Goal: Task Accomplishment & Management: Manage account settings

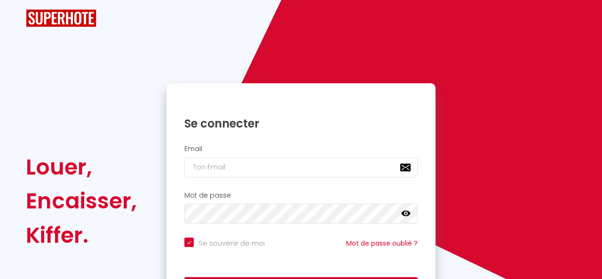
checkbox input "true"
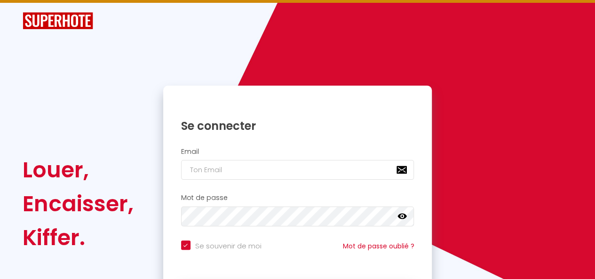
scroll to position [28, 0]
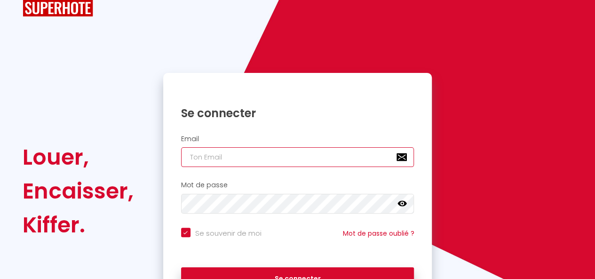
click at [237, 164] on input "email" at bounding box center [297, 157] width 233 height 20
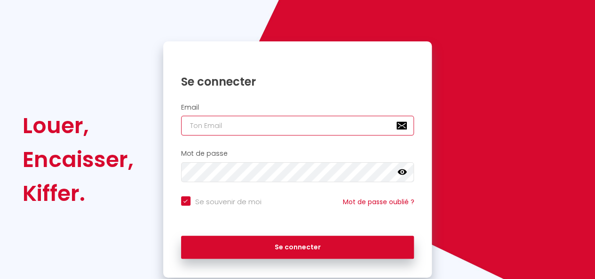
scroll to position [65, 0]
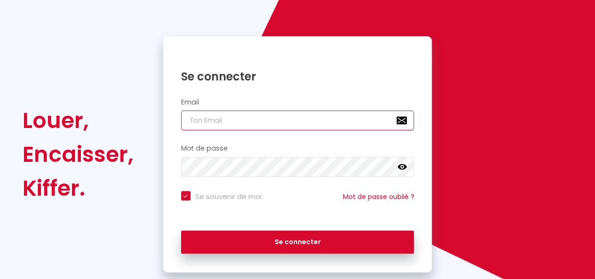
click at [219, 115] on input "email" at bounding box center [297, 121] width 233 height 20
type input "f"
checkbox input "true"
type input "fa"
checkbox input "true"
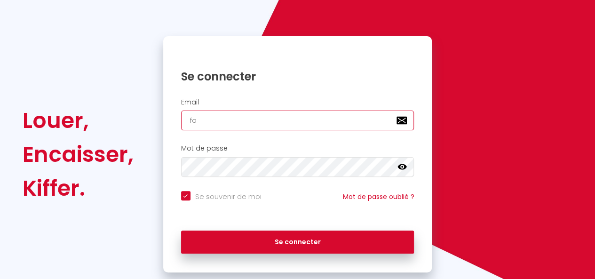
type input "fat"
checkbox input "true"
type input "fato"
checkbox input "true"
type input "[PERSON_NAME]"
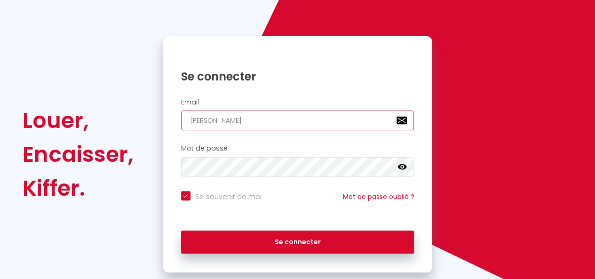
checkbox input "true"
type input "fato"
checkbox input "true"
type input "fat"
checkbox input "true"
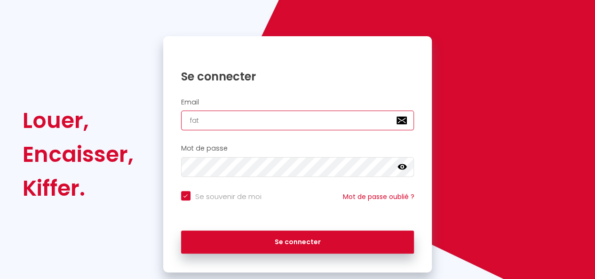
type input "fatO"
checkbox input "true"
type input "[PERSON_NAME]"
checkbox input "true"
type input "fatO"
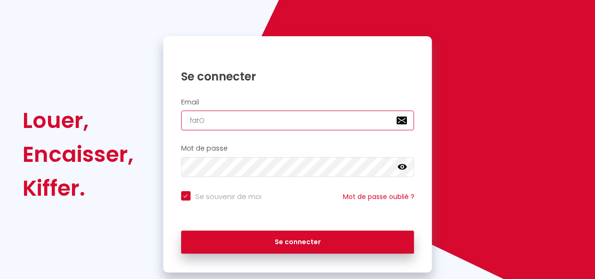
checkbox input "true"
type input "fat"
checkbox input "true"
type input "fa"
checkbox input "true"
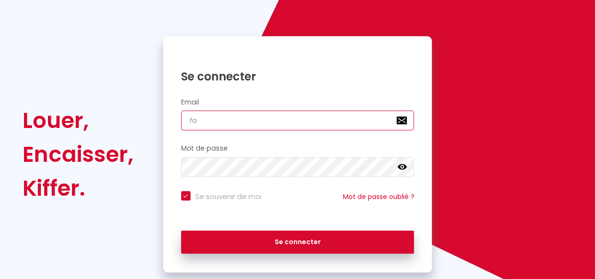
type input "f"
checkbox input "true"
type input "f"
checkbox input "true"
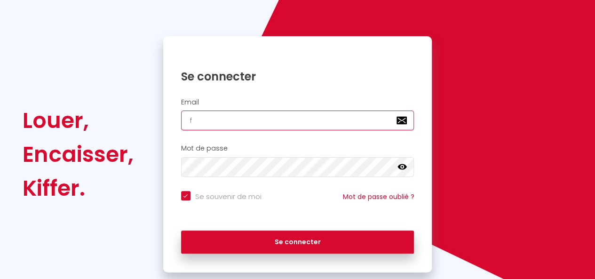
type input "fa"
checkbox input "true"
type input "fat"
checkbox input "true"
type input "fato"
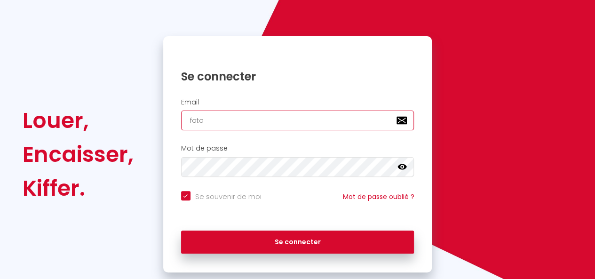
checkbox input "true"
type input "[PERSON_NAME]"
checkbox input "true"
type input "[PERSON_NAME]."
checkbox input "true"
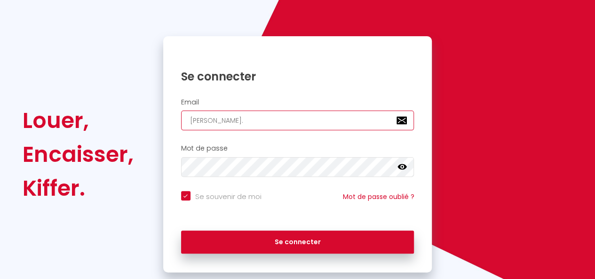
type input "[PERSON_NAME].k"
checkbox input "true"
type input "[PERSON_NAME][DOMAIN_NAME]"
checkbox input "true"
type input "[PERSON_NAME].kin"
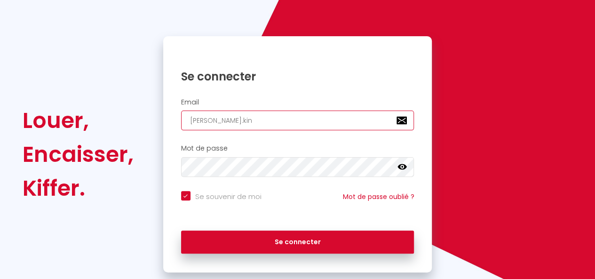
checkbox input "true"
type input "[PERSON_NAME].kine"
checkbox input "true"
type input "[PERSON_NAME].kine."
checkbox input "true"
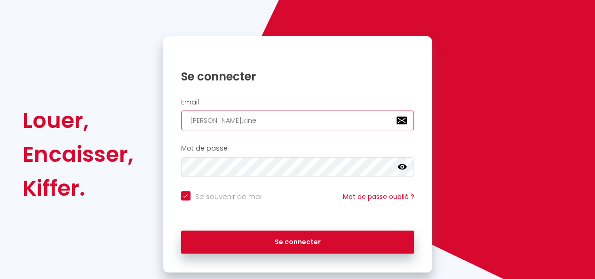
type input "[PERSON_NAME].kine.n"
checkbox input "true"
type input "[PERSON_NAME].kine.nd"
checkbox input "true"
type input "[PERSON_NAME].kine.ndi"
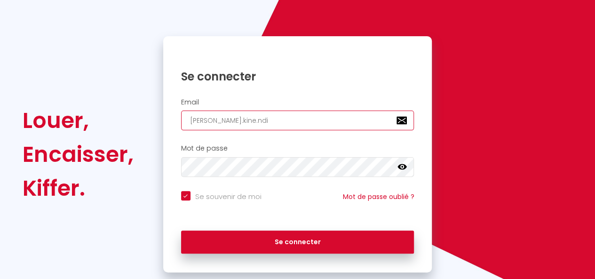
checkbox input "true"
type input "[PERSON_NAME].kine.ndia"
checkbox input "true"
type input "[PERSON_NAME].kine.ndiay"
checkbox input "true"
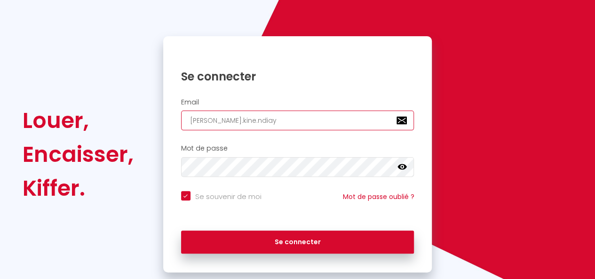
type input "[PERSON_NAME].kine.[PERSON_NAME]"
checkbox input "true"
type input "[PERSON_NAME].kine.[PERSON_NAME]@"
checkbox input "true"
type input "[PERSON_NAME].kine.[PERSON_NAME]@I"
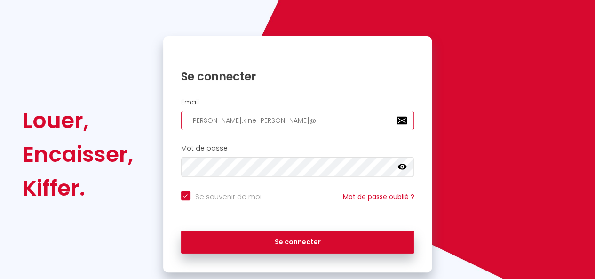
checkbox input "true"
type input "[PERSON_NAME].kine.[PERSON_NAME]@IL"
checkbox input "true"
type input "[PERSON_NAME].kine.[PERSON_NAME]@ILI"
checkbox input "true"
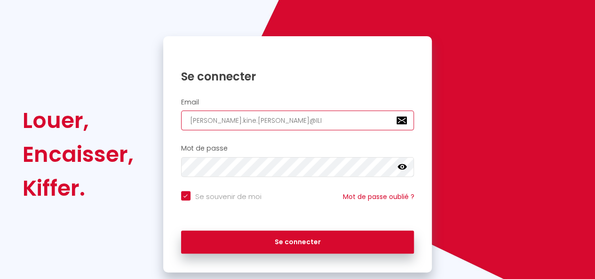
type input "[PERSON_NAME].kine.[PERSON_NAME]@ILIO"
checkbox input "true"
type input "[PERSON_NAME].kine.[PERSON_NAME]@ILIOS"
checkbox input "true"
type input "[PERSON_NAME].kine.[PERSON_NAME]@ILIOSG"
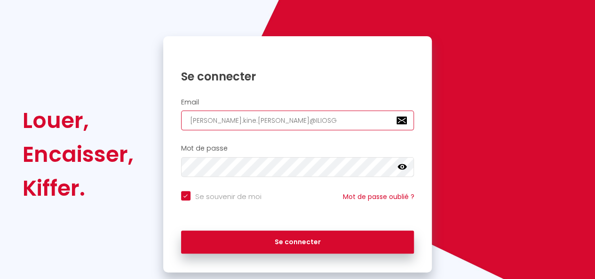
checkbox input "true"
type input "[PERSON_NAME].kine.[PERSON_NAME]@ILIOSGR"
checkbox input "true"
type input "[PERSON_NAME].kine.[PERSON_NAME]@ILIOSGRO"
checkbox input "true"
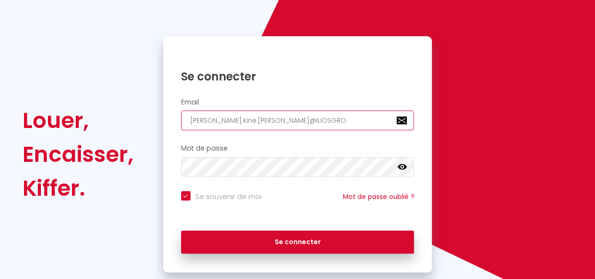
type input "[PERSON_NAME].kine.[PERSON_NAME]@ILIOSGROU"
checkbox input "true"
type input "[PERSON_NAME].kine.[PERSON_NAME]@ILIOSGROUP"
checkbox input "true"
type input "[PERSON_NAME].kine.[PERSON_NAME]@ILIOSGROUPE"
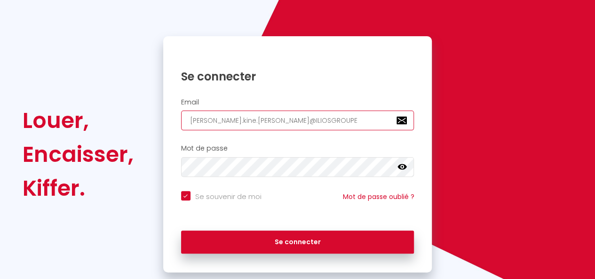
checkbox input "true"
type input "[PERSON_NAME].kine.[PERSON_NAME]@ILIOSGROUP"
checkbox input "true"
type input "[PERSON_NAME].kine.[PERSON_NAME]@ILIOSGROU"
checkbox input "true"
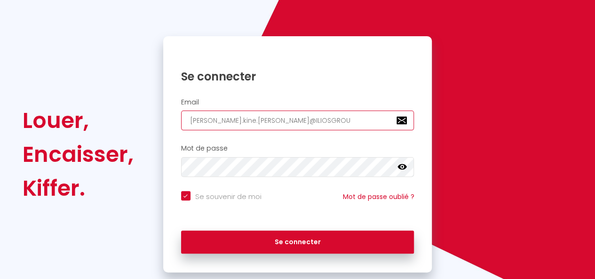
type input "[PERSON_NAME].kine.[PERSON_NAME]@ILIOSGRO"
checkbox input "true"
type input "[PERSON_NAME].kine.[PERSON_NAME]@ILIOSGR"
checkbox input "true"
type input "[PERSON_NAME].kine.[PERSON_NAME]@ILIOSG"
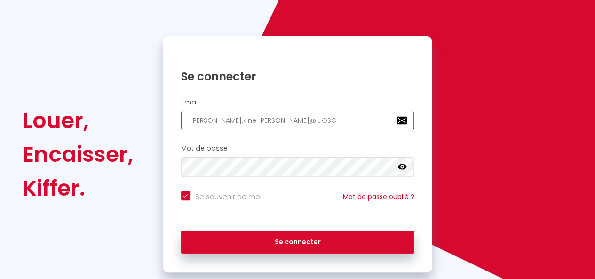
checkbox input "true"
type input "[PERSON_NAME].kine.[PERSON_NAME]@ILIOS"
checkbox input "true"
type input "[PERSON_NAME].kine.[PERSON_NAME]@ILIO"
checkbox input "true"
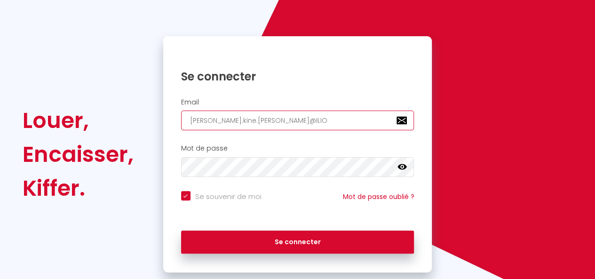
type input "[PERSON_NAME].kine.[PERSON_NAME]@ILI"
checkbox input "true"
type input "[PERSON_NAME].kine.[PERSON_NAME]@IL"
checkbox input "true"
type input "[PERSON_NAME].kine.[PERSON_NAME]@I"
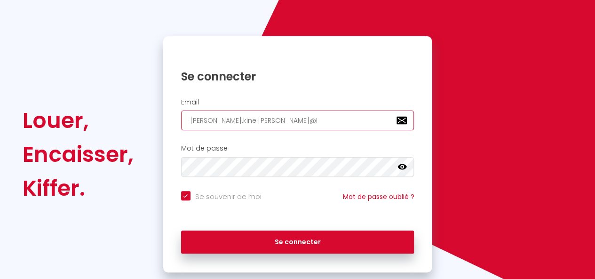
checkbox input "true"
type input "[PERSON_NAME].kine.[PERSON_NAME]@"
checkbox input "true"
type input "[PERSON_NAME].kine.[PERSON_NAME]@i"
checkbox input "true"
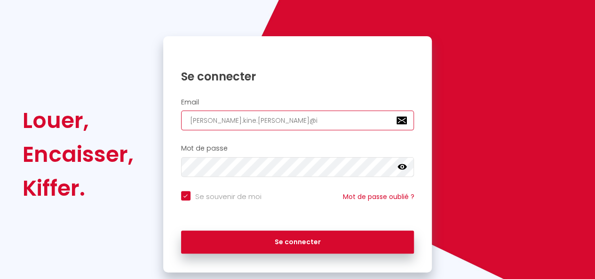
type input "[PERSON_NAME].kine.[PERSON_NAME]@il"
checkbox input "true"
type input "[PERSON_NAME].kine.[PERSON_NAME]@ili"
checkbox input "true"
type input "[PERSON_NAME].kine.[PERSON_NAME]@ilio"
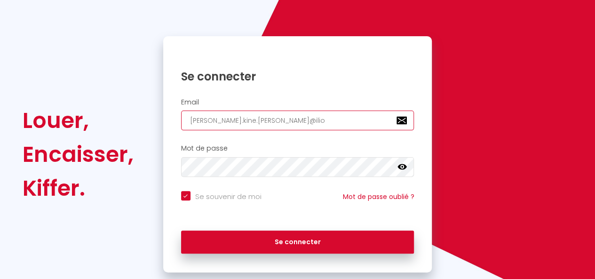
checkbox input "true"
type input "[PERSON_NAME].kine.[PERSON_NAME]@ilios"
checkbox input "true"
type input "[PERSON_NAME].kine.[PERSON_NAME]@iliosg"
checkbox input "true"
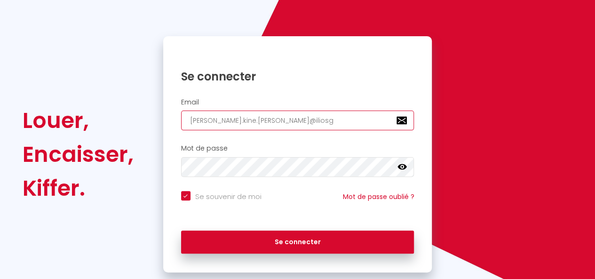
type input "[PERSON_NAME].kine.[PERSON_NAME]@iliosgr"
checkbox input "true"
type input "[PERSON_NAME].kine.[PERSON_NAME]@iliosgro"
checkbox input "true"
type input "[PERSON_NAME].kine.[PERSON_NAME]@iliosgrou"
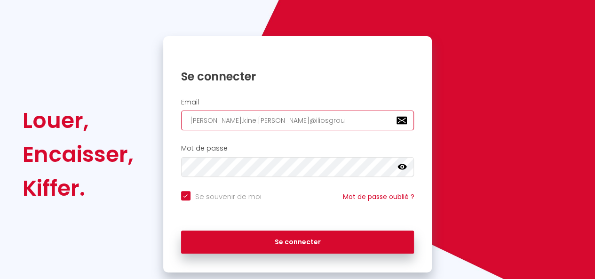
checkbox input "true"
type input "[PERSON_NAME].kine.[PERSON_NAME]@iliosgroup"
checkbox input "true"
type input "[PERSON_NAME].kine.[PERSON_NAME]@iliosgroupe"
checkbox input "true"
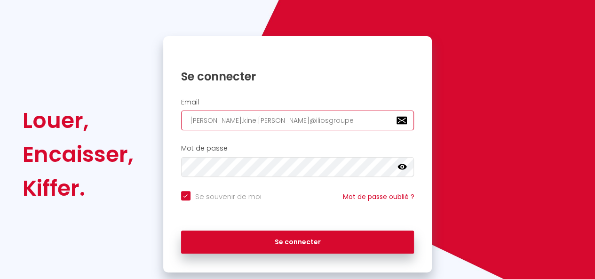
type input "[PERSON_NAME].kine.[PERSON_NAME]@iliosgroupe."
checkbox input "true"
type input "[PERSON_NAME].kine.[PERSON_NAME]@iliosgroupe.c"
checkbox input "true"
type input "[PERSON_NAME][EMAIL_ADDRESS][PERSON_NAME]"
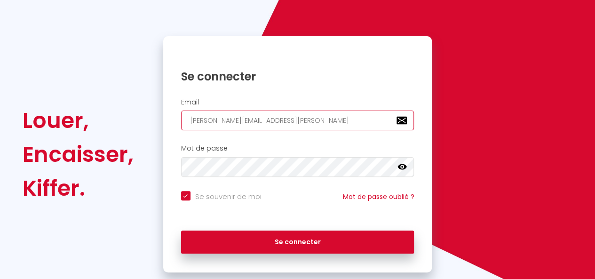
checkbox input "true"
type input "[PERSON_NAME][EMAIL_ADDRESS][PERSON_NAME]"
checkbox input "true"
type input "[PERSON_NAME][EMAIL_ADDRESS][PERSON_NAME][DOMAIN_NAME]"
checkbox input "true"
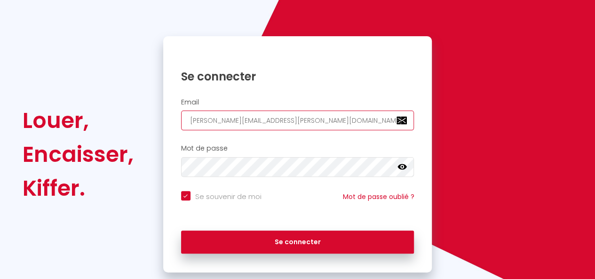
type input "[PERSON_NAME][EMAIL_ADDRESS][PERSON_NAME]"
checkbox input "true"
type input "[PERSON_NAME][EMAIL_ADDRESS][PERSON_NAME][DOMAIN_NAME]"
checkbox input "true"
type input "[PERSON_NAME][EMAIL_ADDRESS][PERSON_NAME][DOMAIN_NAME]"
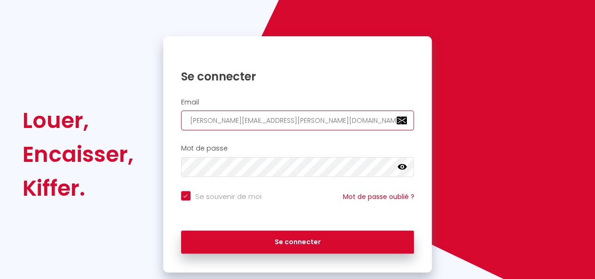
checkbox input "true"
type input "[PERSON_NAME][EMAIL_ADDRESS][PERSON_NAME][DOMAIN_NAME]"
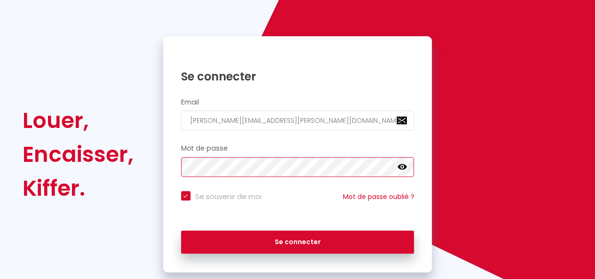
click at [181, 230] on button "Se connecter" at bounding box center [297, 242] width 233 height 24
checkbox input "true"
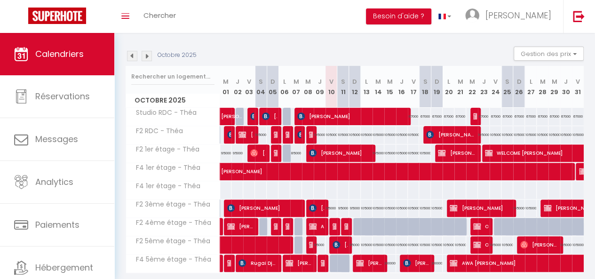
scroll to position [91, 0]
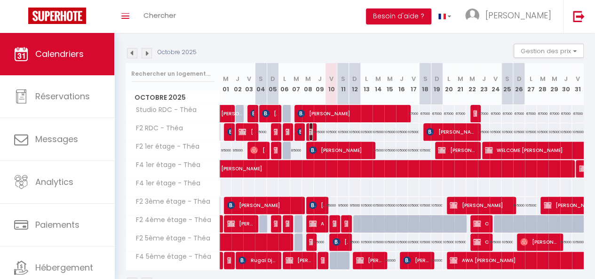
click at [309, 135] on img at bounding box center [313, 132] width 8 height 8
select select "OK"
select select "KO"
select select "0"
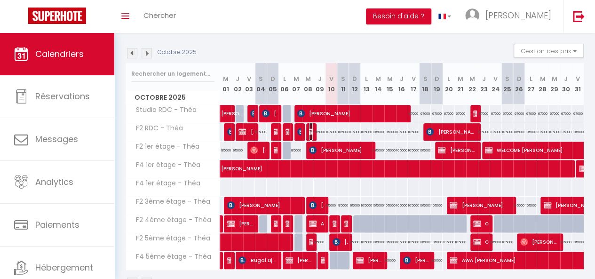
select select "1"
select select
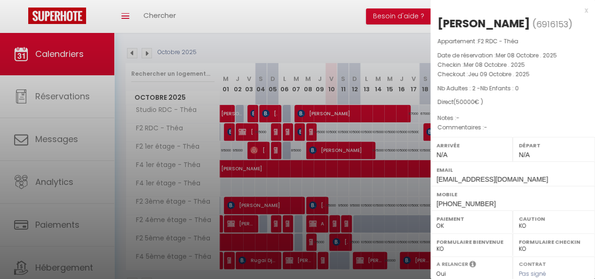
click at [309, 135] on div at bounding box center [297, 139] width 595 height 279
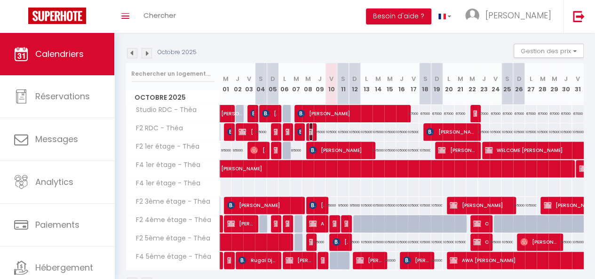
click at [309, 129] on img at bounding box center [313, 132] width 8 height 8
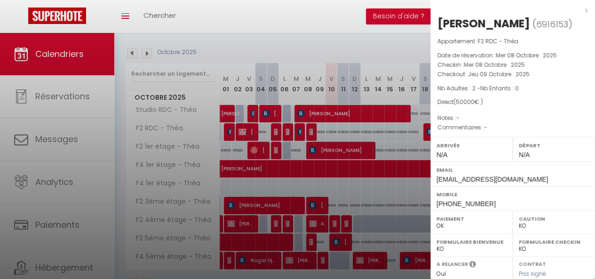
click at [296, 131] on div at bounding box center [297, 139] width 595 height 279
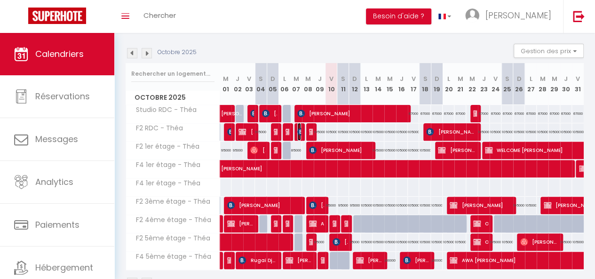
click at [297, 131] on img at bounding box center [301, 132] width 8 height 8
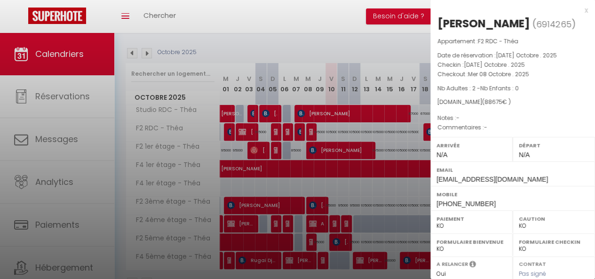
click at [296, 131] on div at bounding box center [297, 139] width 595 height 279
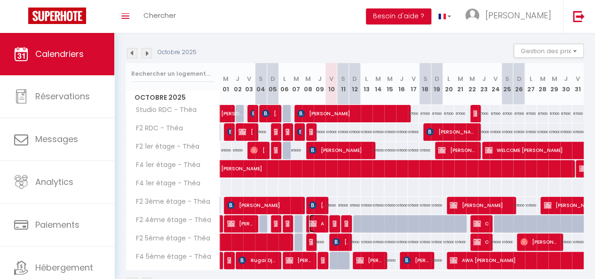
click at [309, 220] on img at bounding box center [313, 224] width 8 height 8
select select "OK"
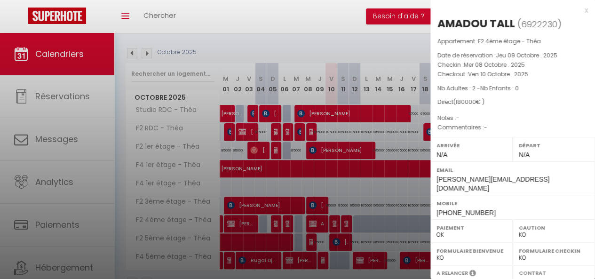
click at [332, 165] on div at bounding box center [297, 139] width 595 height 279
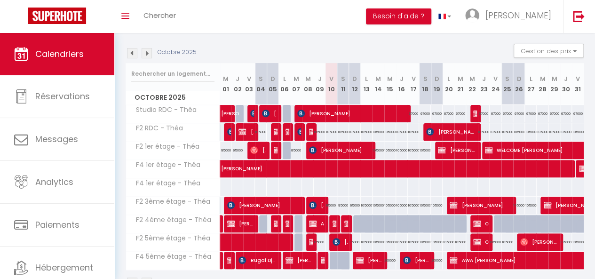
click at [283, 129] on div at bounding box center [289, 132] width 12 height 18
click at [287, 131] on img at bounding box center [290, 132] width 8 height 8
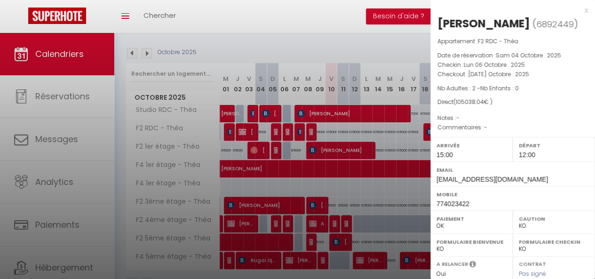
click at [298, 136] on div at bounding box center [297, 139] width 595 height 279
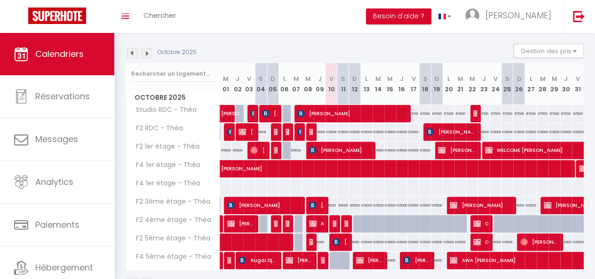
click at [283, 133] on div at bounding box center [289, 132] width 12 height 18
click at [286, 130] on img at bounding box center [290, 132] width 8 height 8
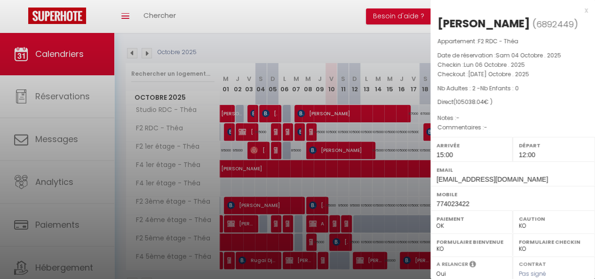
click at [289, 203] on div at bounding box center [297, 139] width 595 height 279
